Goal: Task Accomplishment & Management: Use online tool/utility

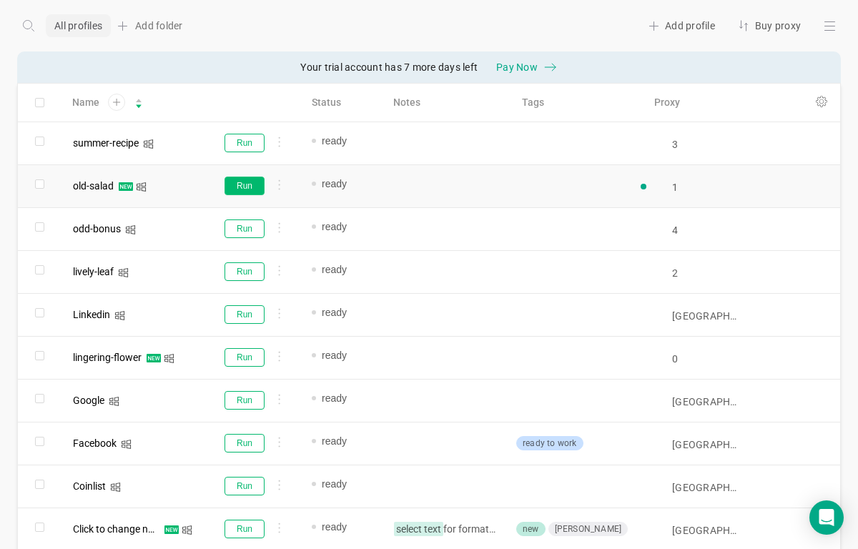
click at [248, 188] on button "Run" at bounding box center [245, 186] width 40 height 19
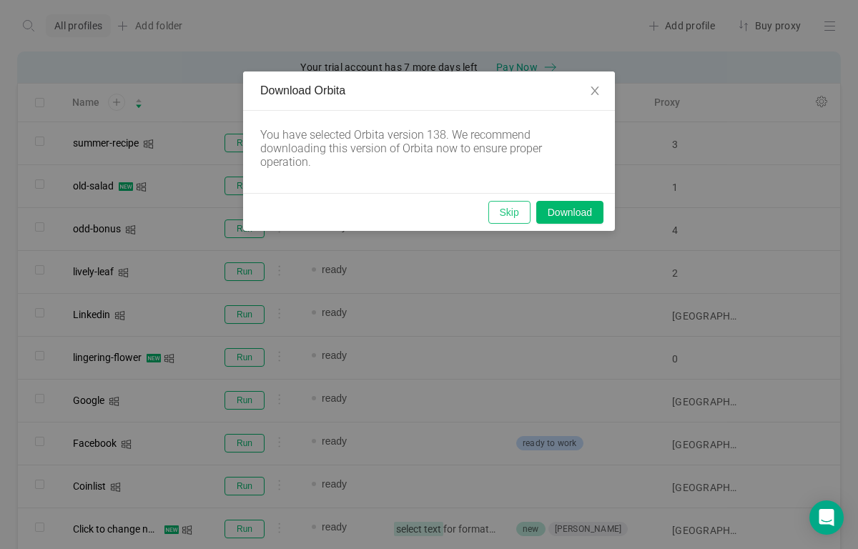
click at [508, 213] on button "Skip" at bounding box center [509, 212] width 42 height 23
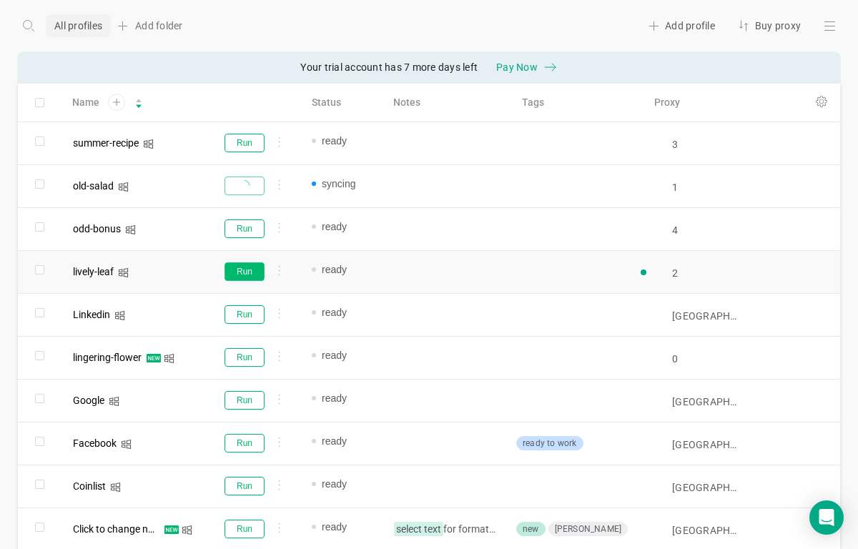
click at [249, 274] on button "Run" at bounding box center [245, 271] width 40 height 19
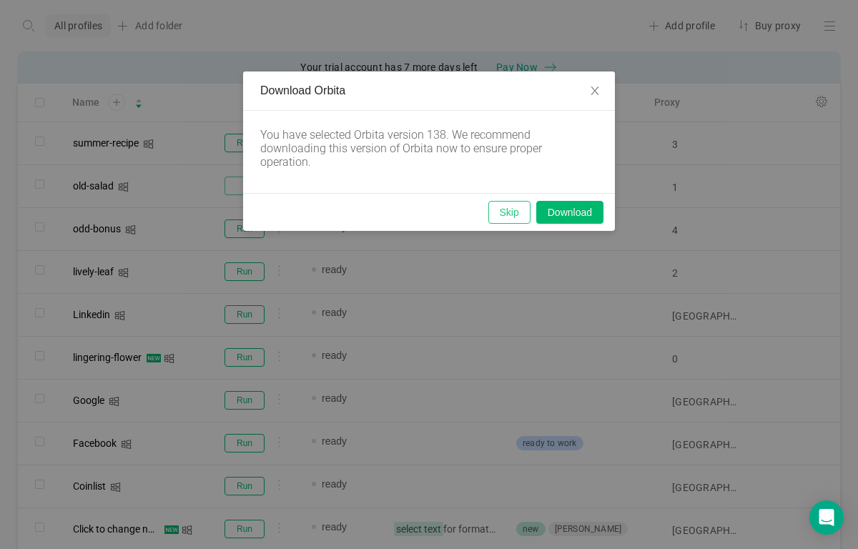
click at [501, 217] on button "Skip" at bounding box center [509, 212] width 42 height 23
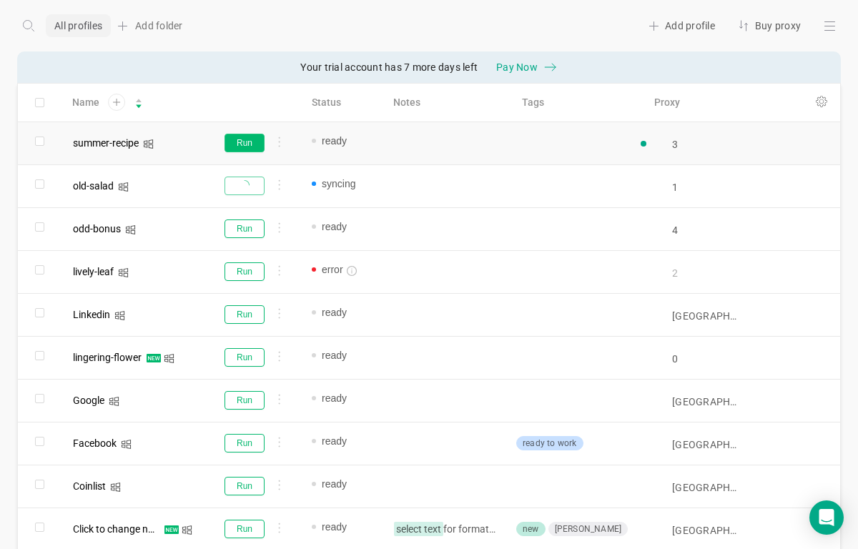
click at [246, 144] on button "Run" at bounding box center [245, 143] width 40 height 19
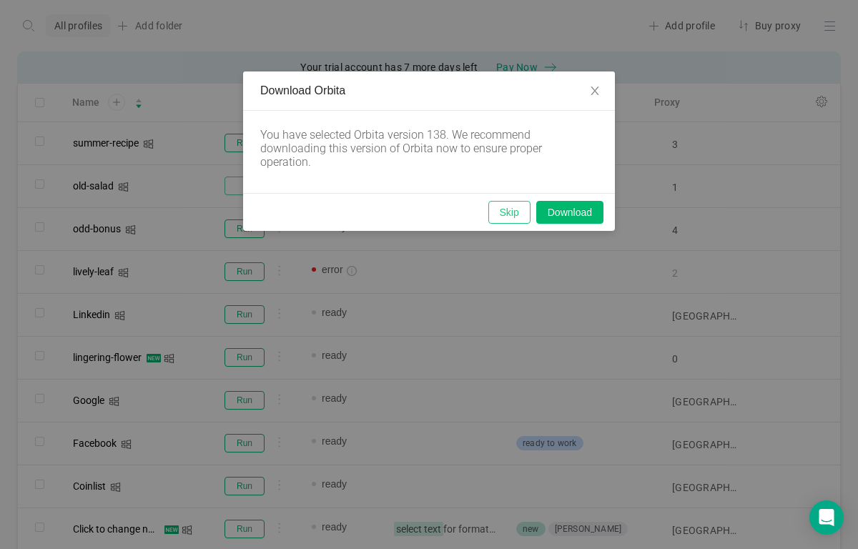
click at [510, 214] on button "Skip" at bounding box center [509, 212] width 42 height 23
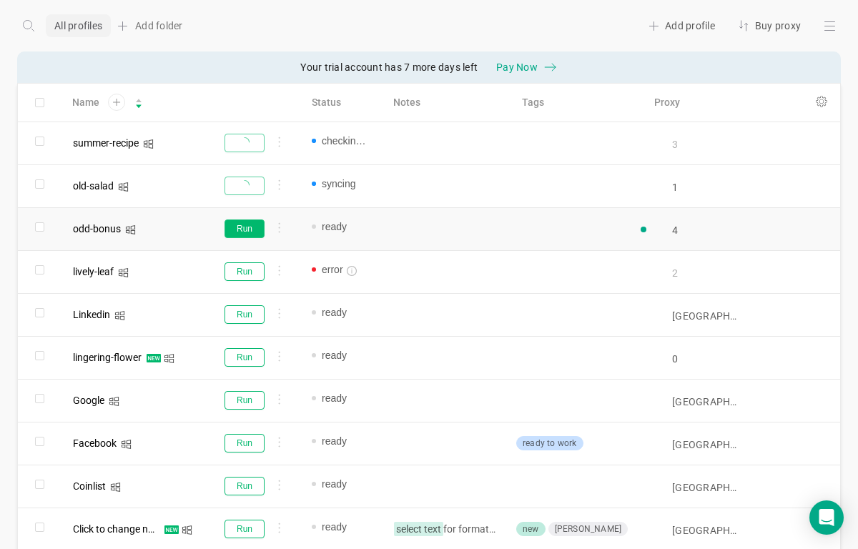
click at [250, 232] on button "Run" at bounding box center [245, 229] width 40 height 19
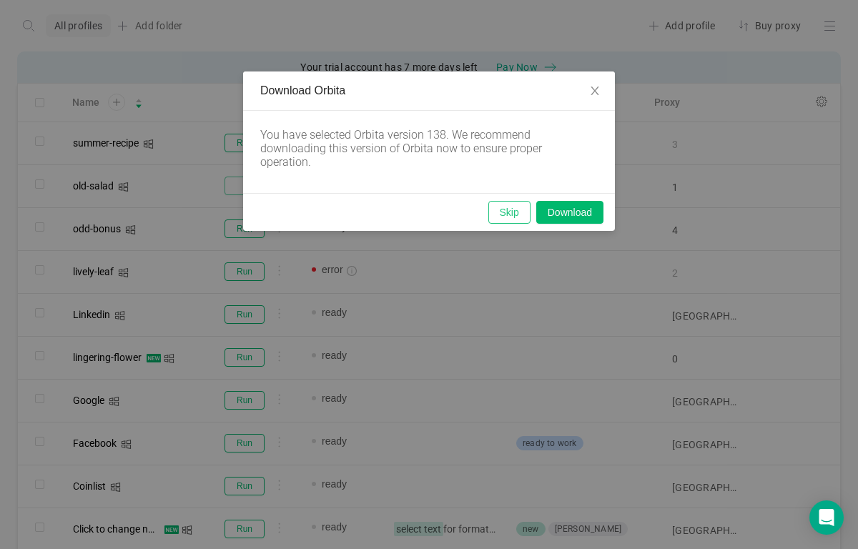
click at [507, 217] on button "Skip" at bounding box center [509, 212] width 42 height 23
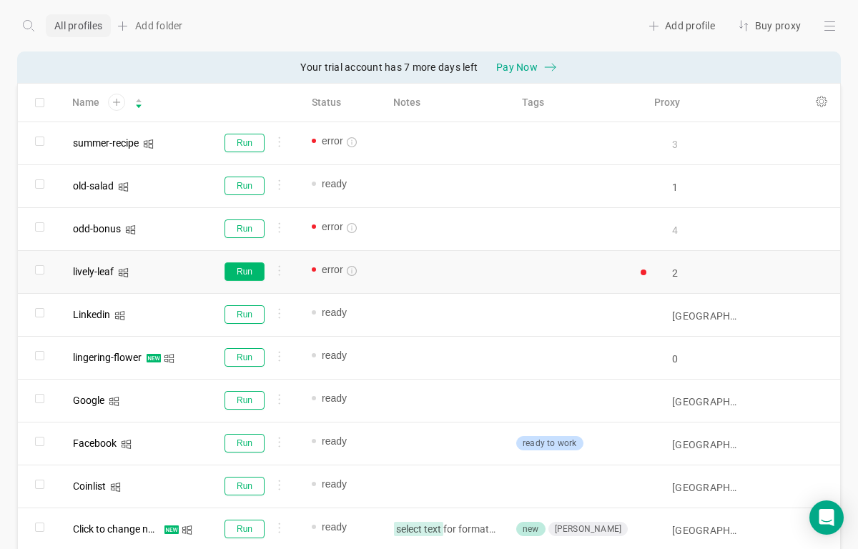
click at [242, 270] on button "Run" at bounding box center [245, 271] width 40 height 19
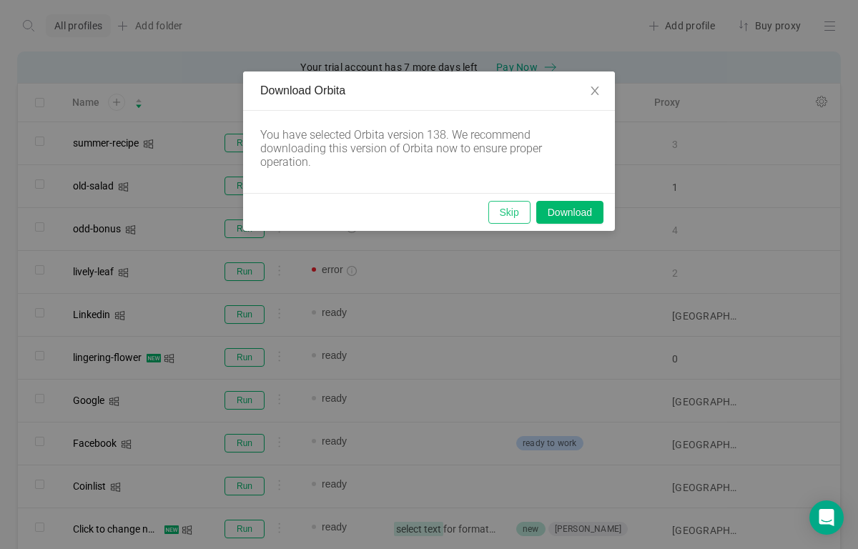
click at [515, 207] on button "Skip" at bounding box center [509, 212] width 42 height 23
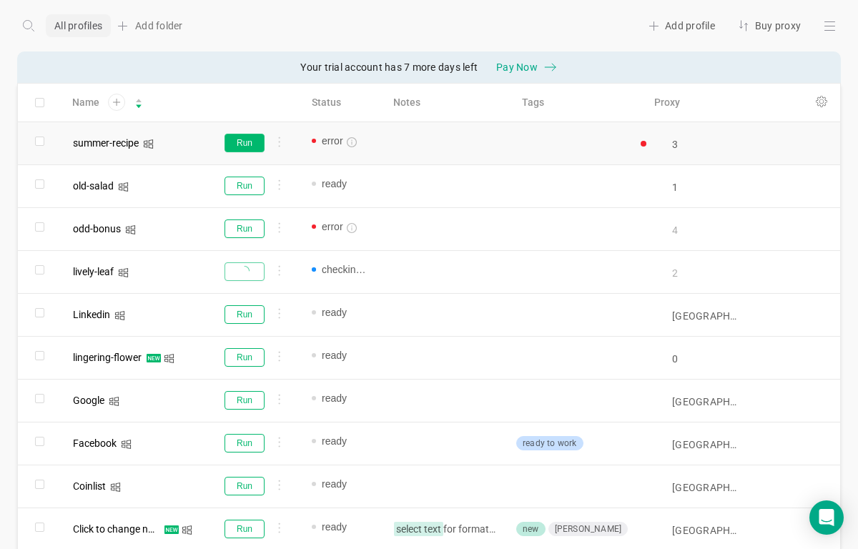
click at [244, 144] on button "Run" at bounding box center [245, 143] width 40 height 19
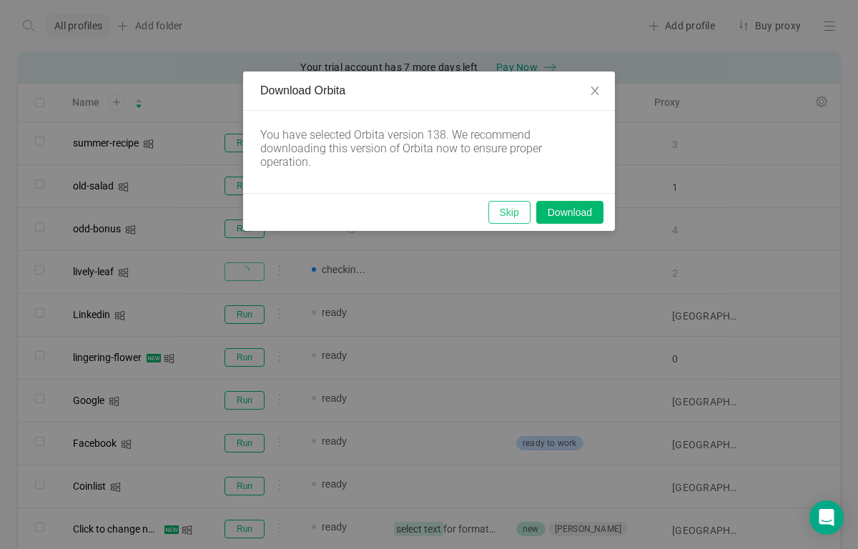
click at [510, 212] on button "Skip" at bounding box center [509, 212] width 42 height 23
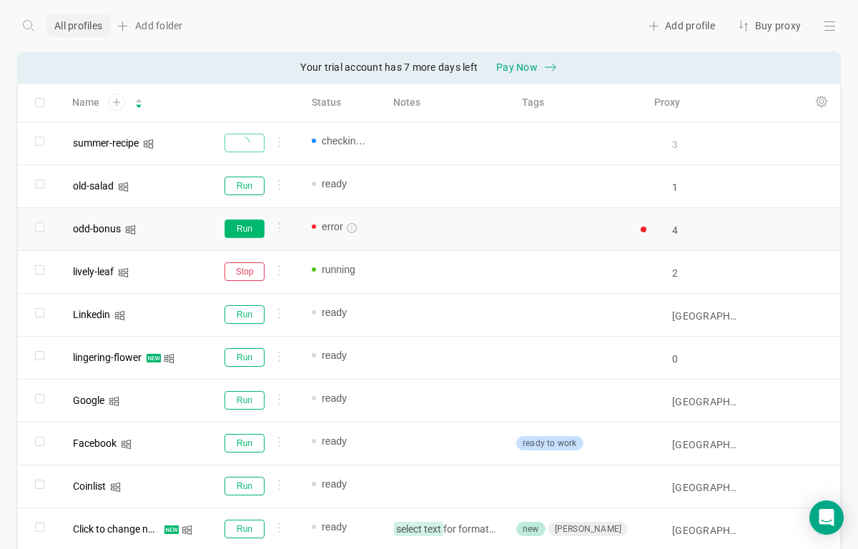
click at [244, 232] on button "Run" at bounding box center [245, 229] width 40 height 19
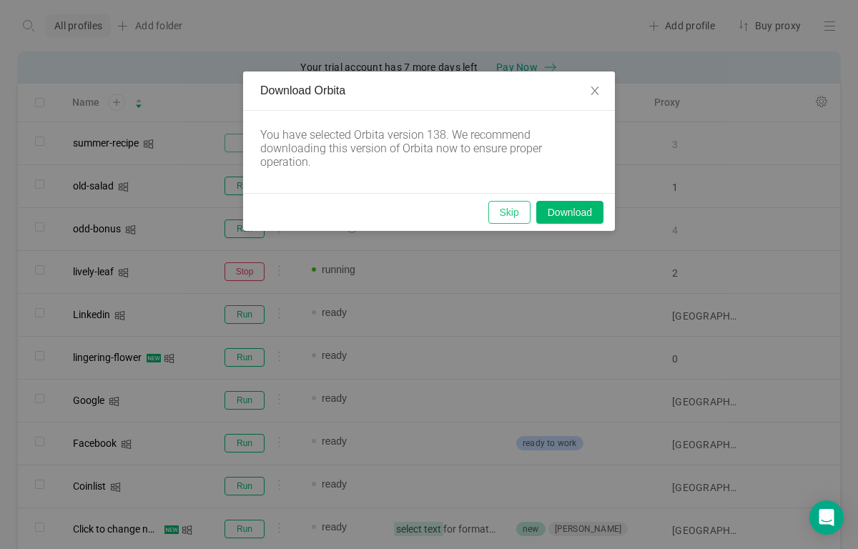
click at [513, 214] on button "Skip" at bounding box center [509, 212] width 42 height 23
